Goal: Information Seeking & Learning: Check status

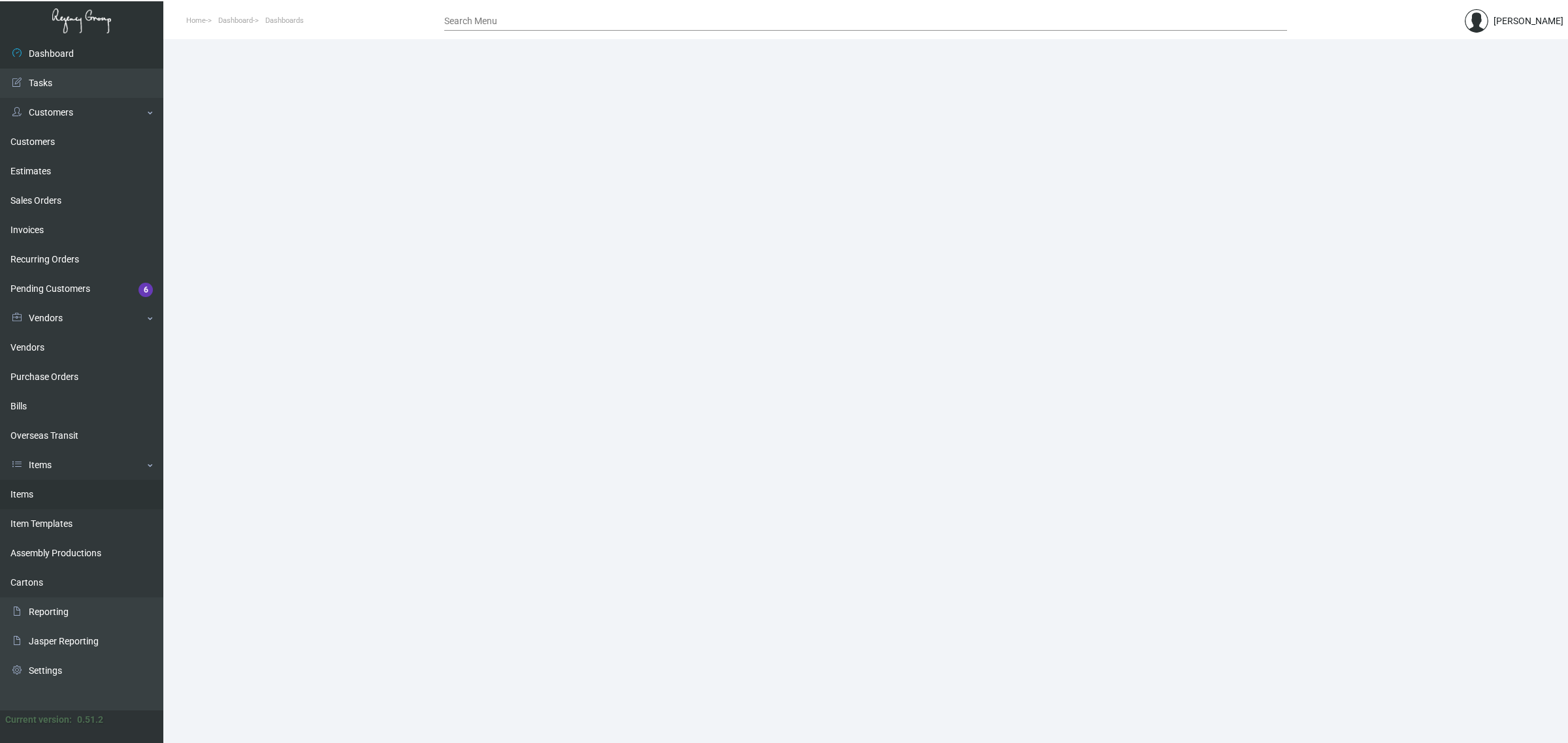
click at [63, 484] on link "Items" at bounding box center [82, 495] width 163 height 30
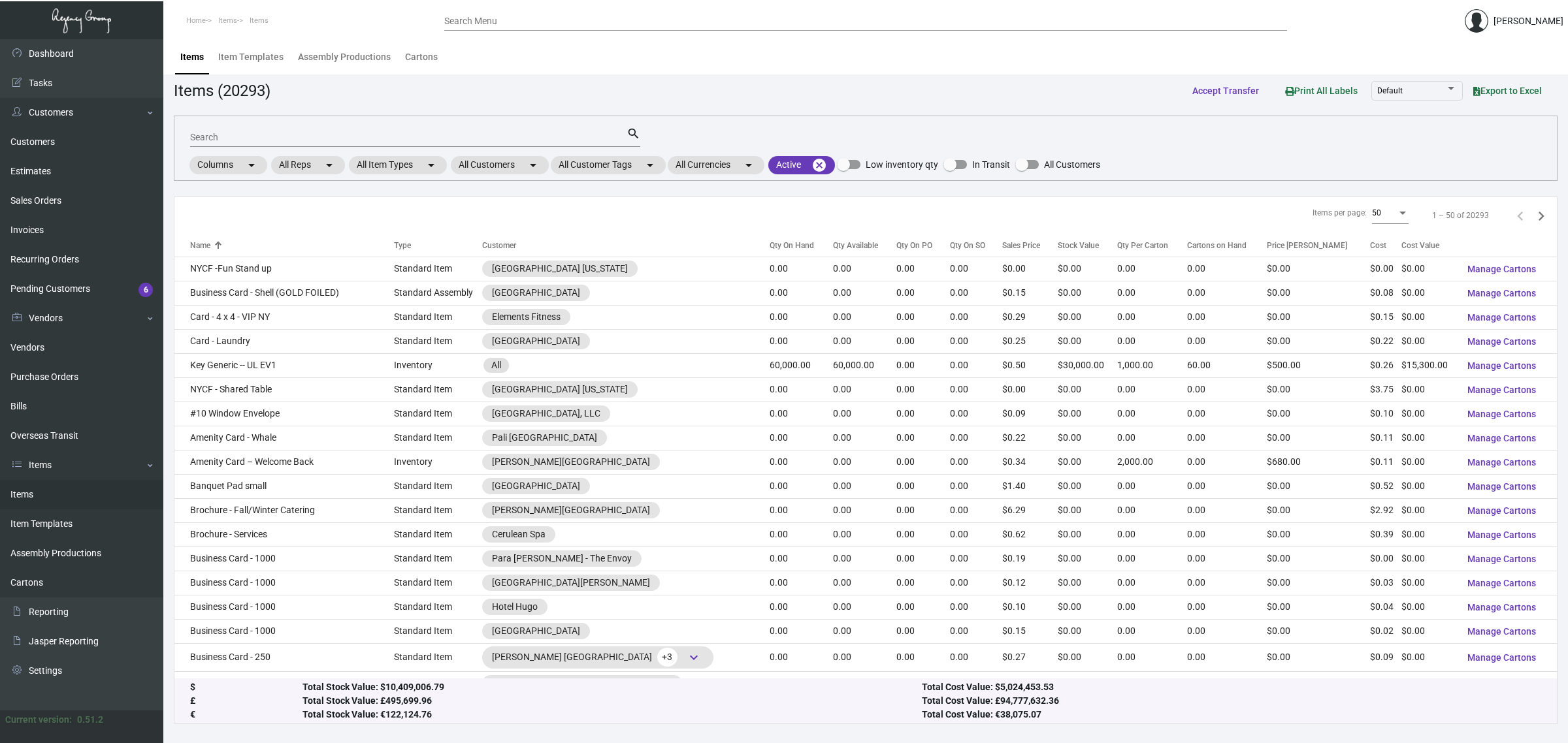
click at [491, 144] on div "Search" at bounding box center [408, 137] width 436 height 20
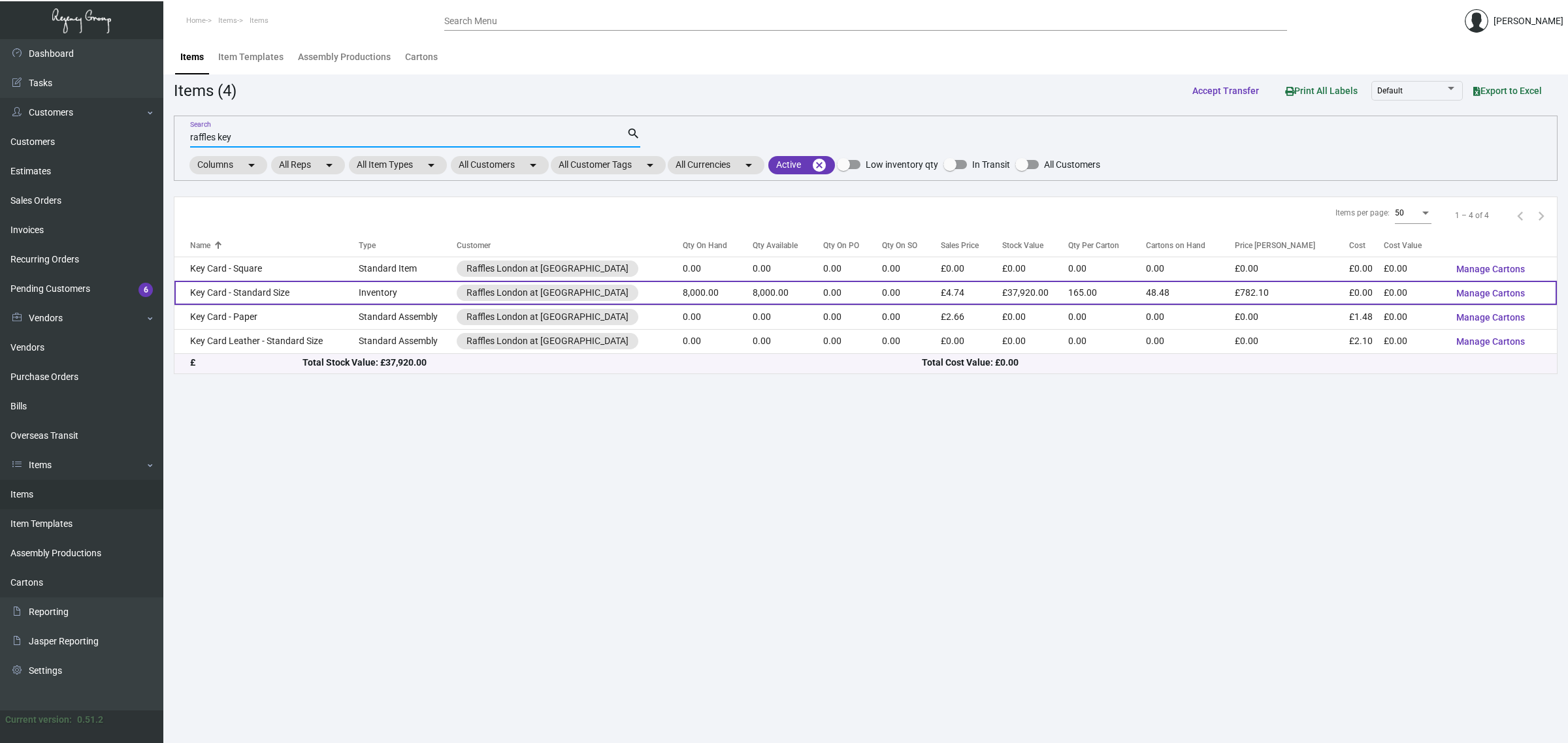
type input "raffles key"
click at [777, 299] on td "8,000.00" at bounding box center [788, 293] width 71 height 24
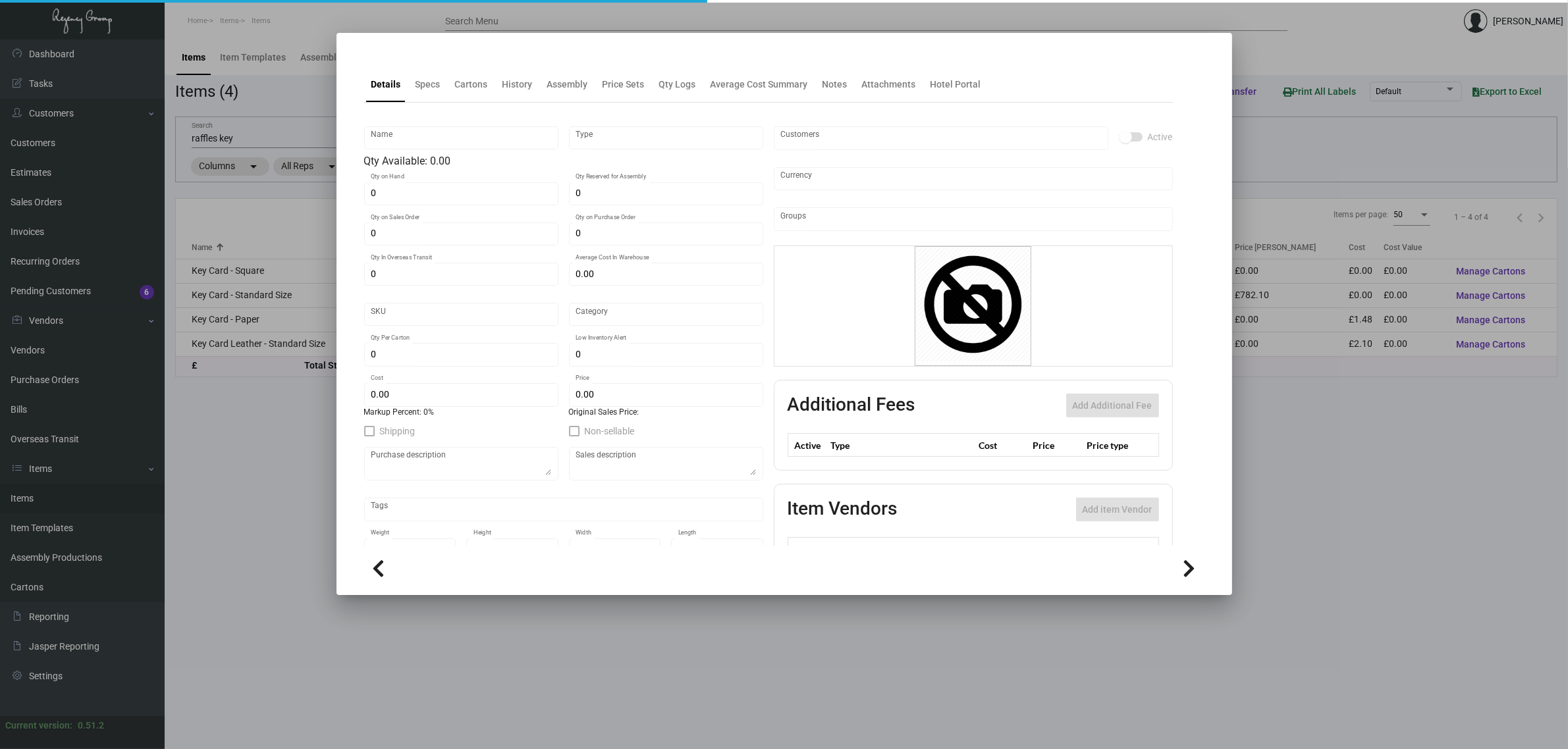
type input "Key Card - Standard Size"
type input "Inventory"
type input "8,000"
type input "£ 0.00"
type input "Standard"
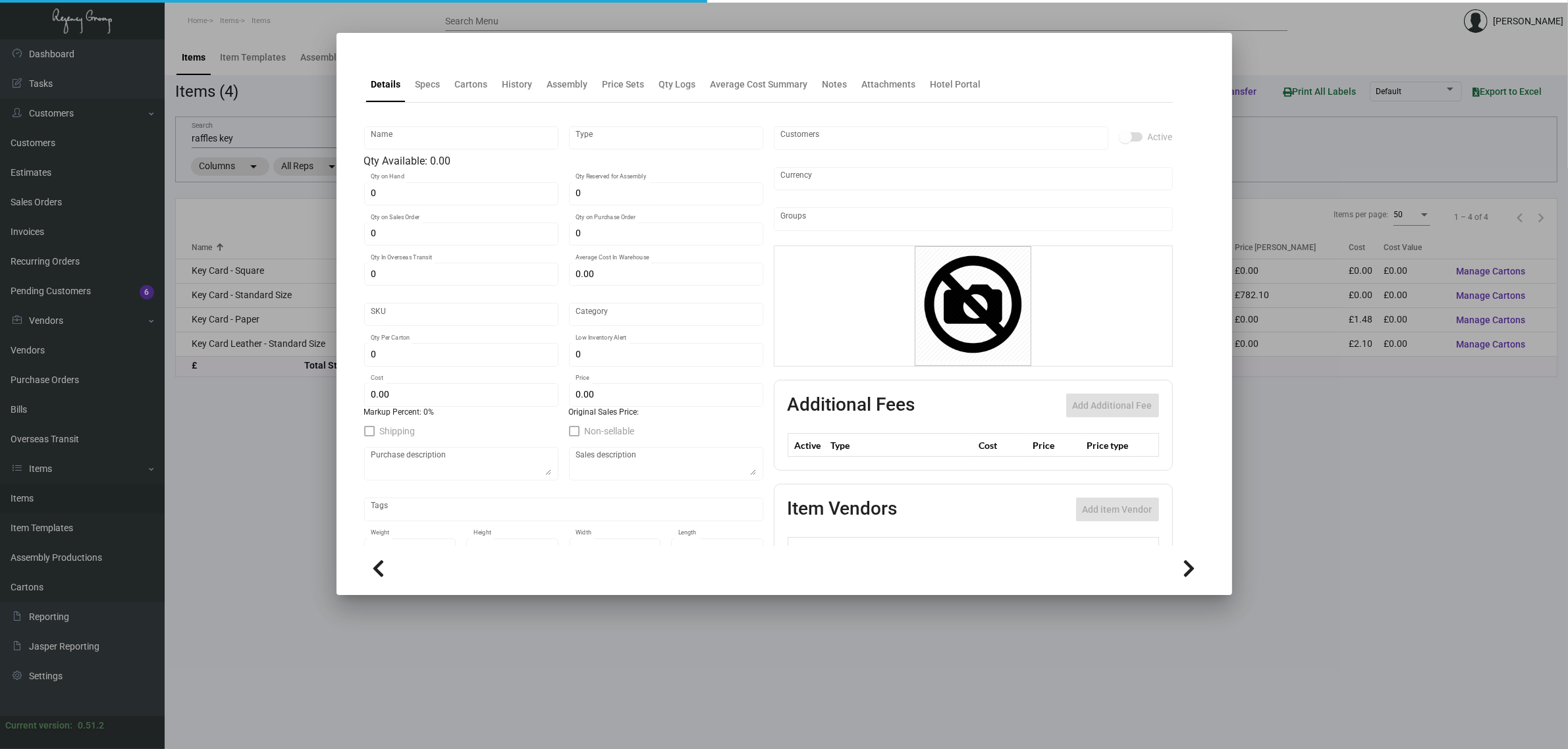
type input "165"
type input "£ 0.00"
type input "£ 4.74"
checkbox input "true"
type input "United Kingdom Pound £"
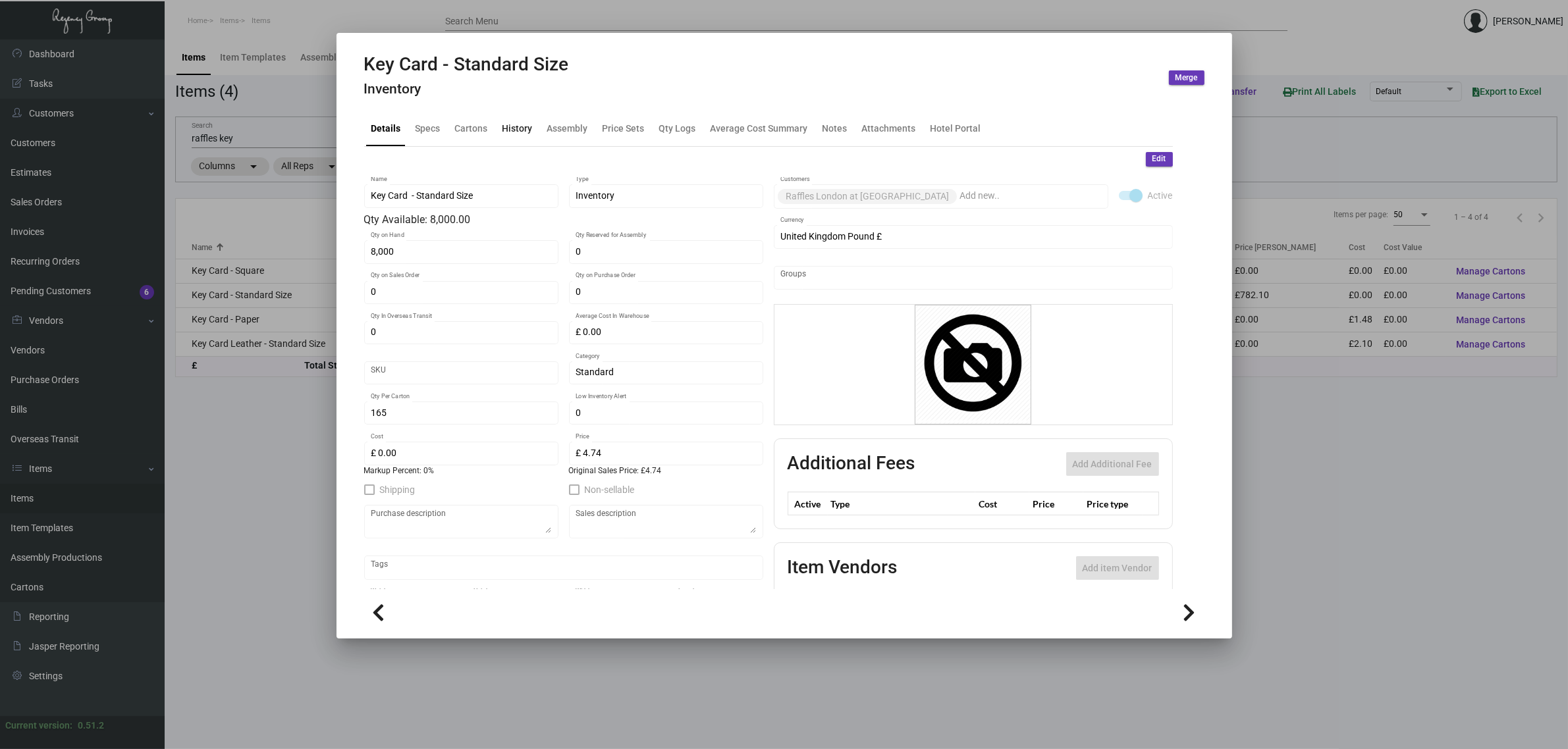
click at [525, 132] on div "History" at bounding box center [517, 128] width 30 height 14
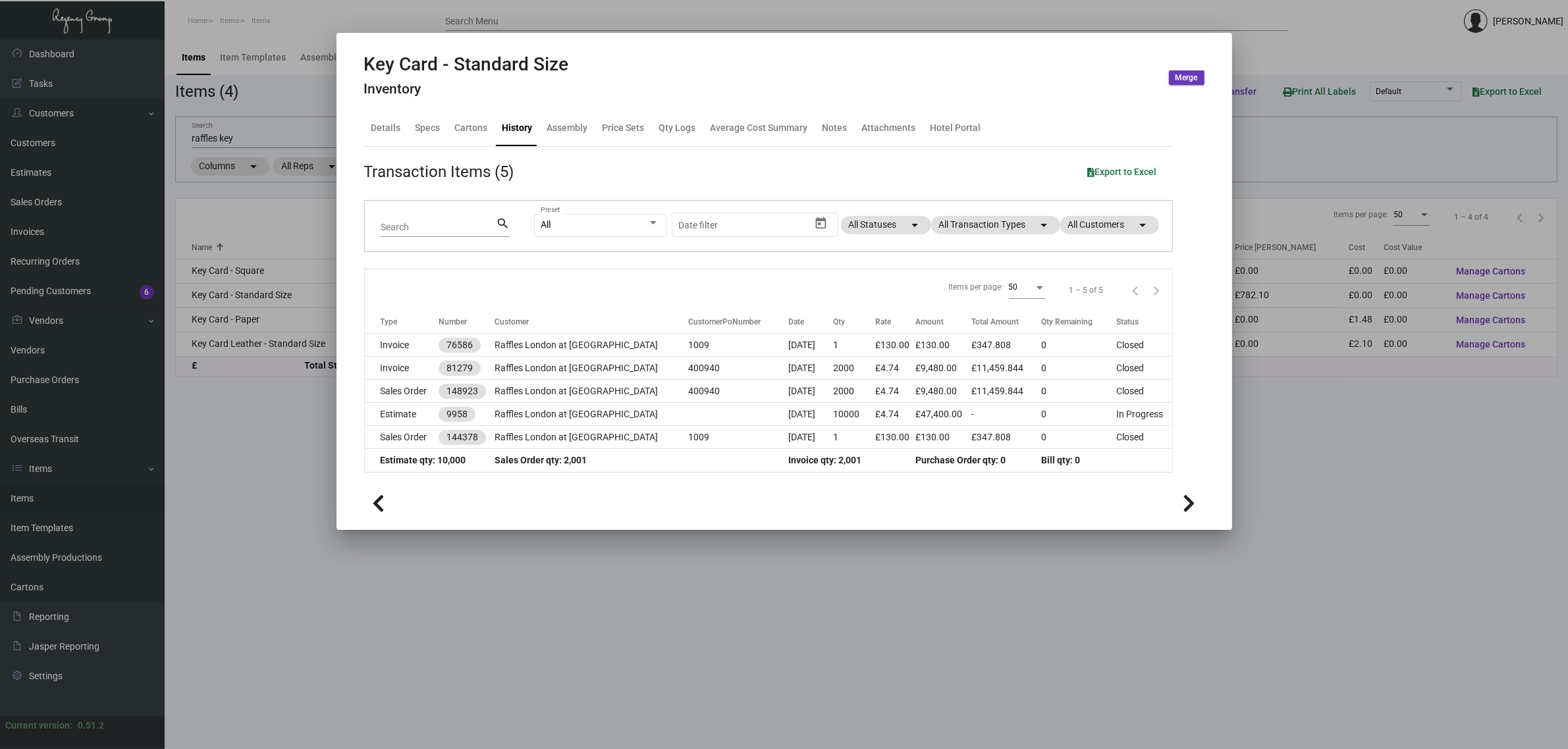
click at [1039, 578] on div at bounding box center [784, 374] width 1568 height 749
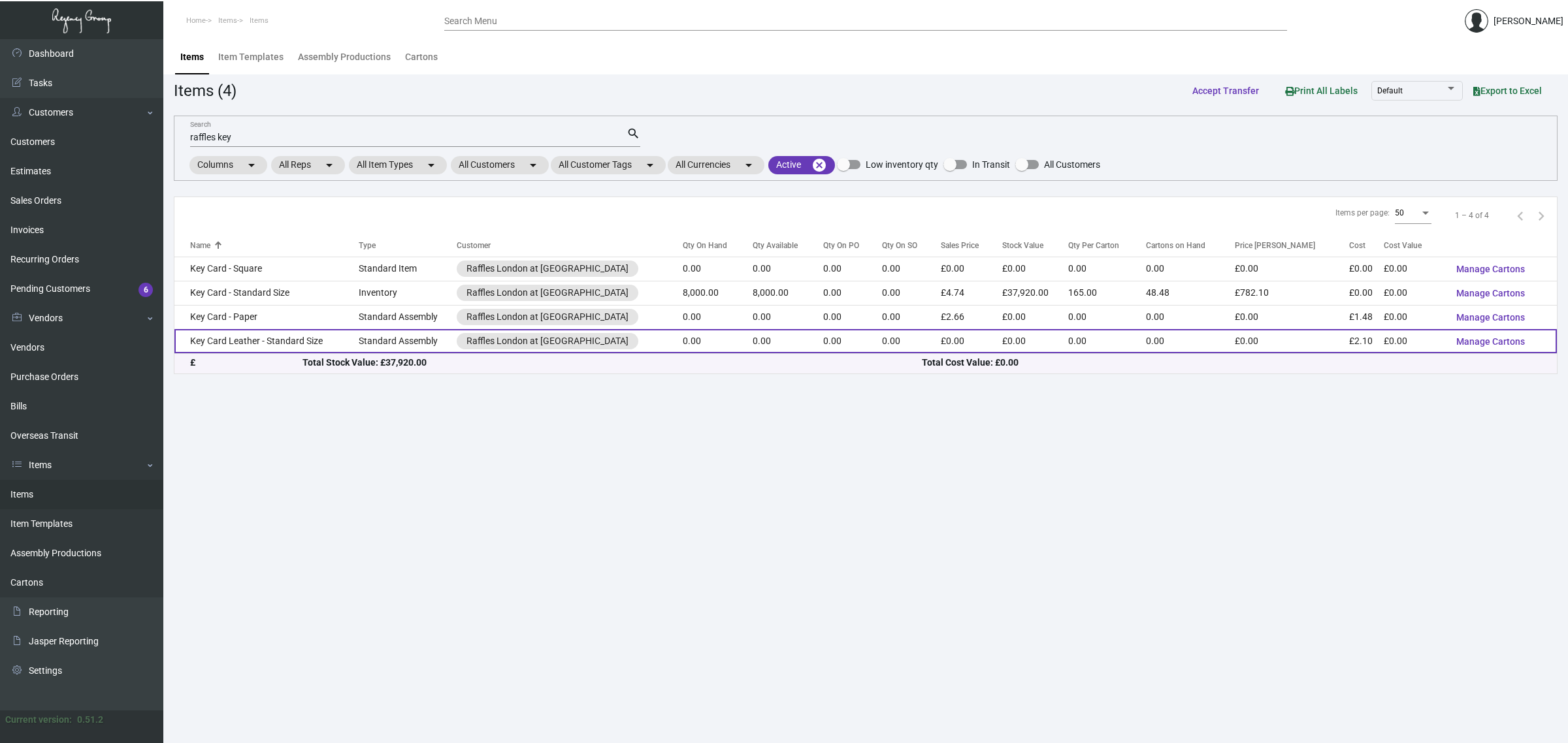
click at [893, 345] on td "0.00" at bounding box center [911, 341] width 58 height 24
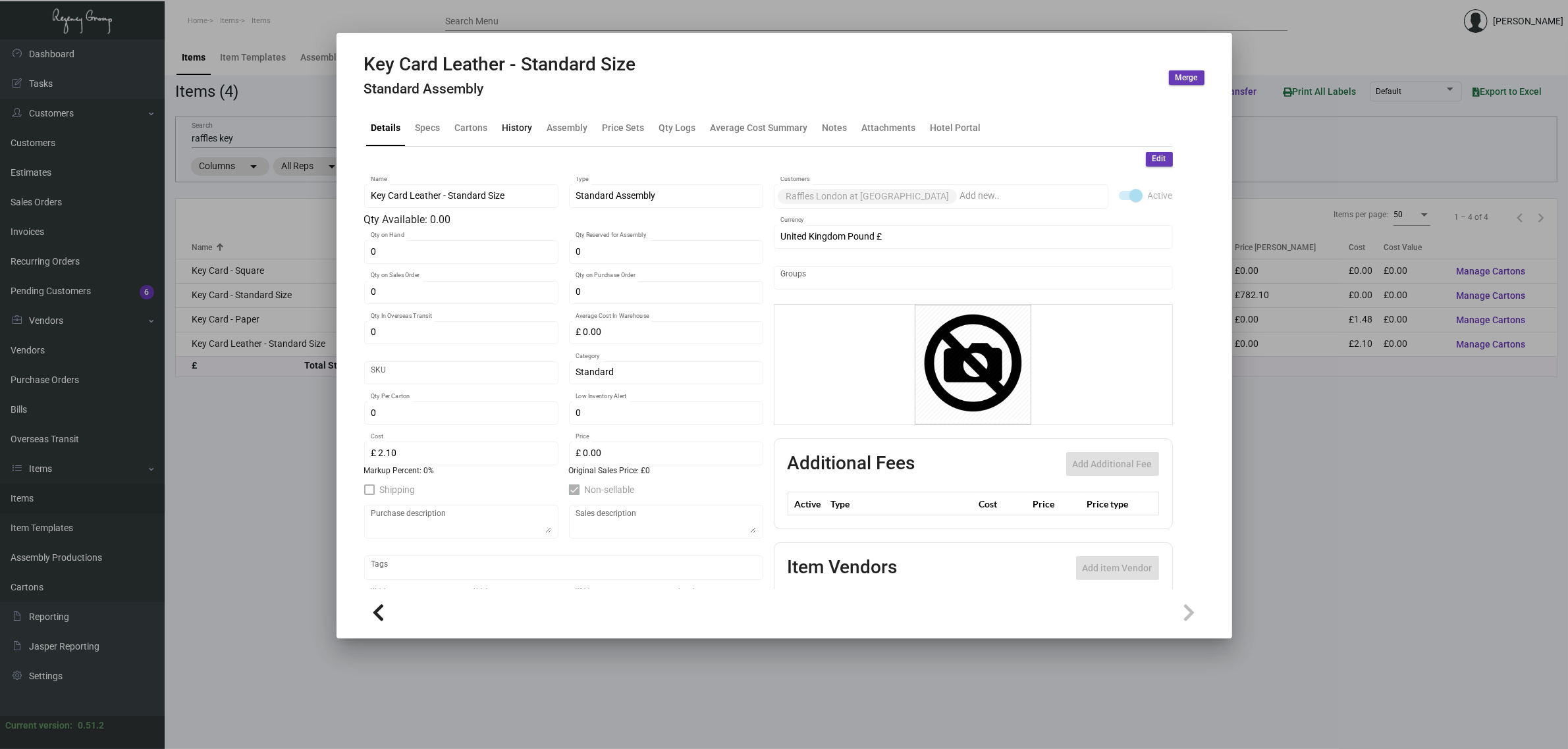
click at [499, 130] on div "History" at bounding box center [518, 128] width 41 height 32
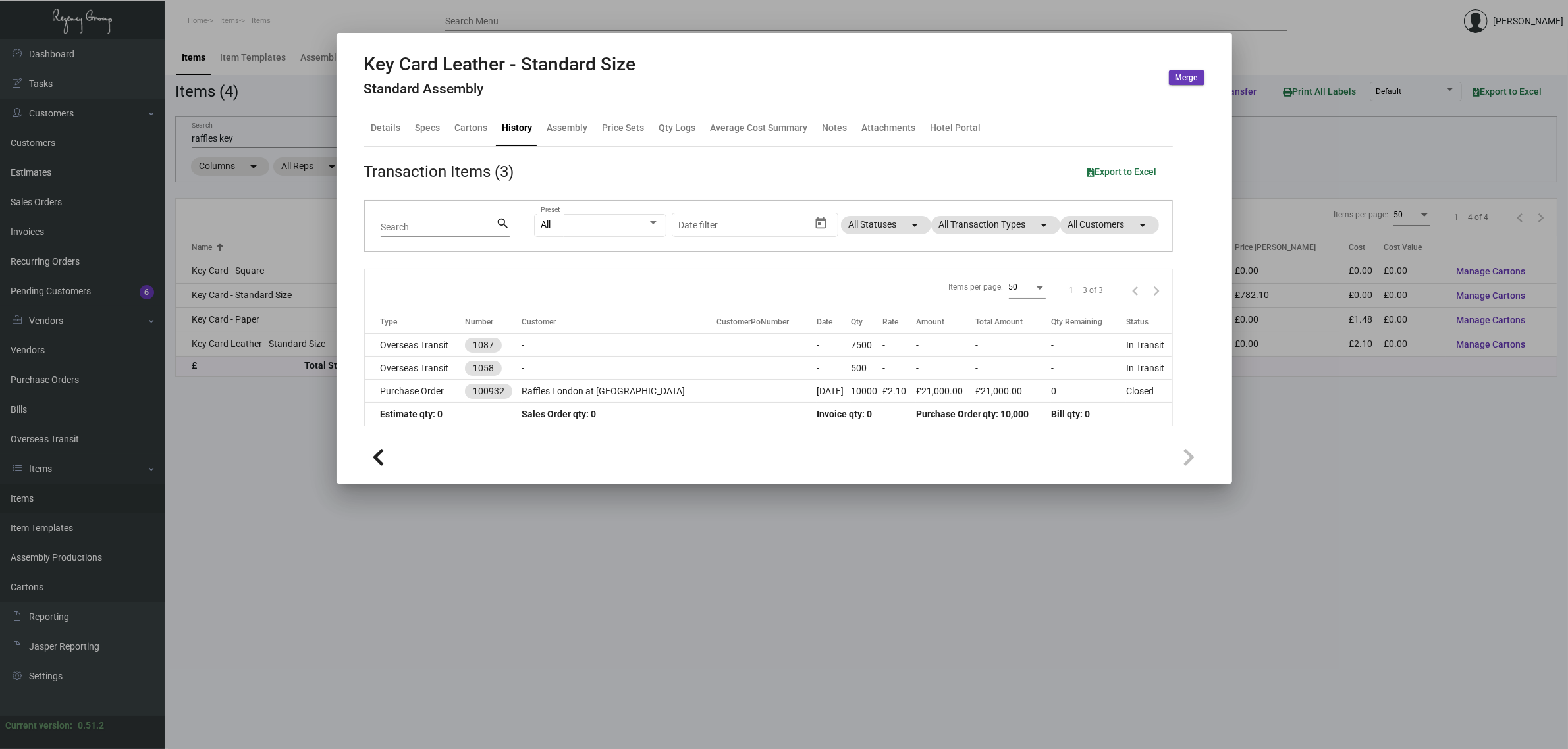
click at [818, 442] on div at bounding box center [784, 457] width 841 height 30
click at [811, 549] on div at bounding box center [784, 374] width 1568 height 749
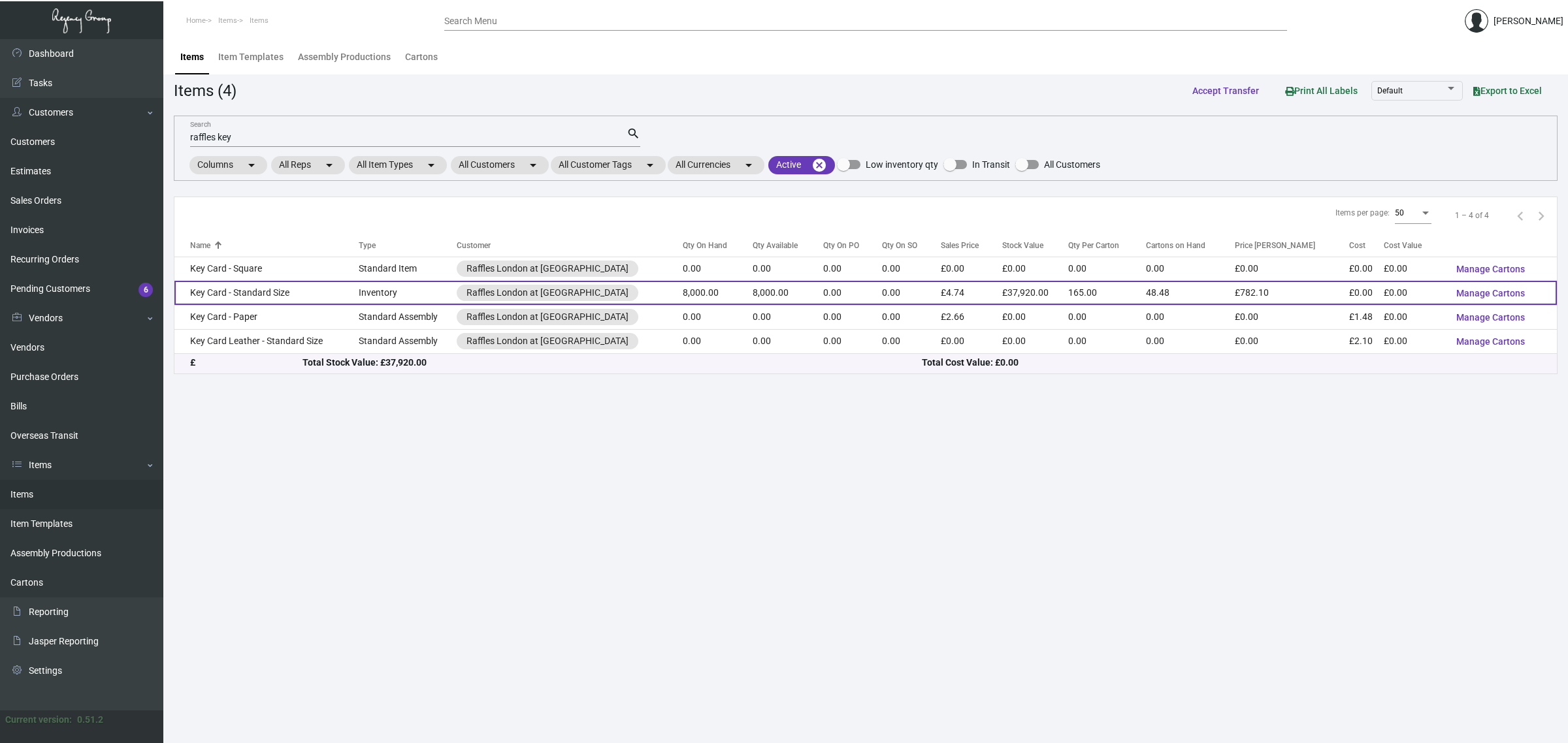
click at [713, 300] on td "8,000.00" at bounding box center [717, 293] width 70 height 24
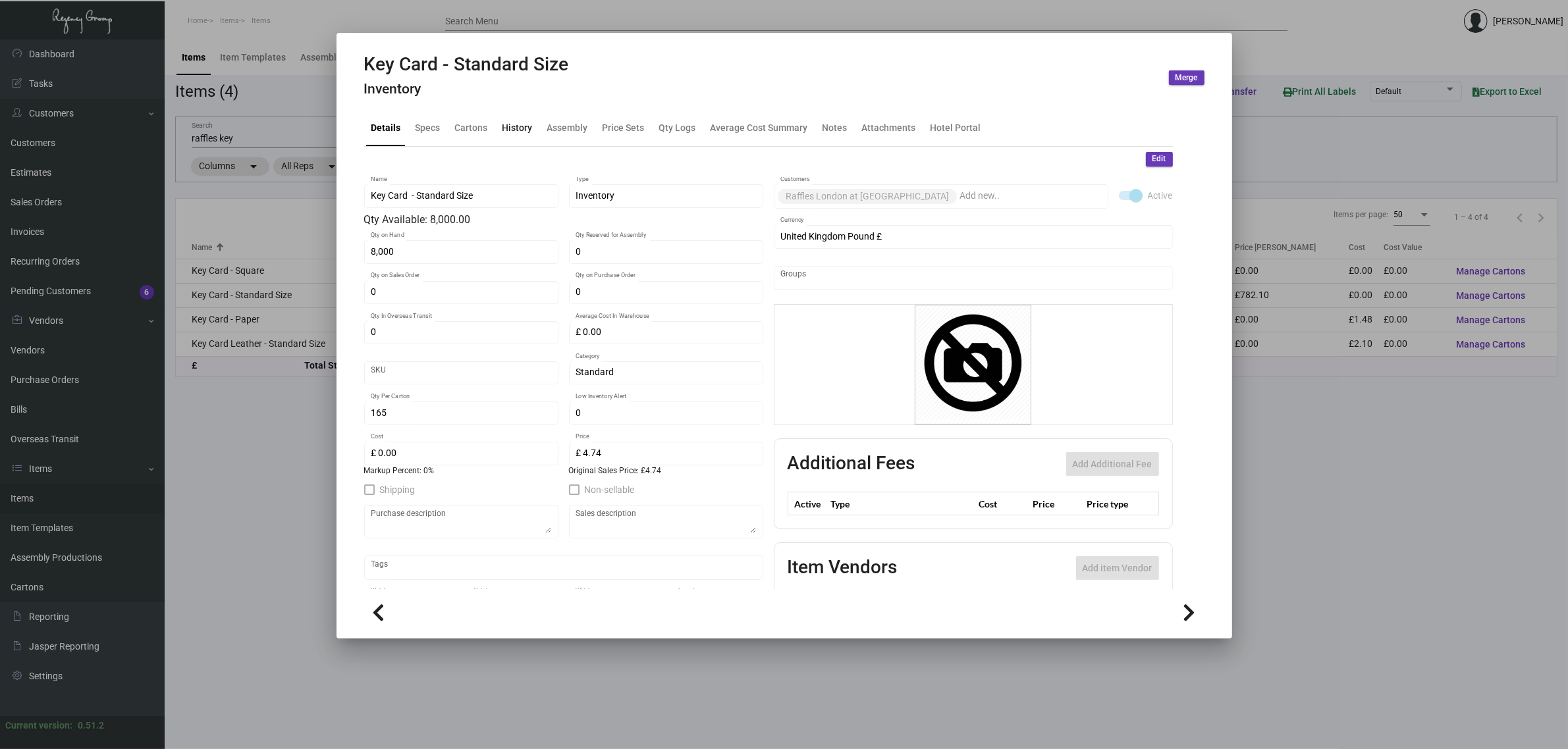
click at [499, 127] on div "History" at bounding box center [518, 128] width 41 height 32
